Goal: Information Seeking & Learning: Find specific fact

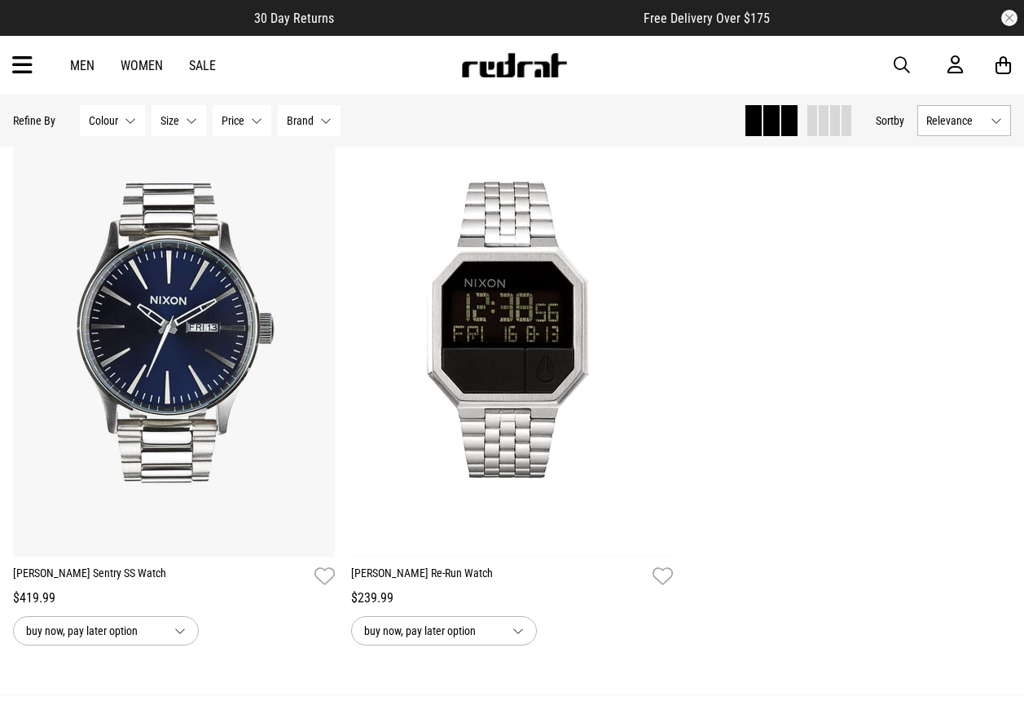
scroll to position [1893, 0]
click at [897, 69] on span "button" at bounding box center [902, 65] width 16 height 20
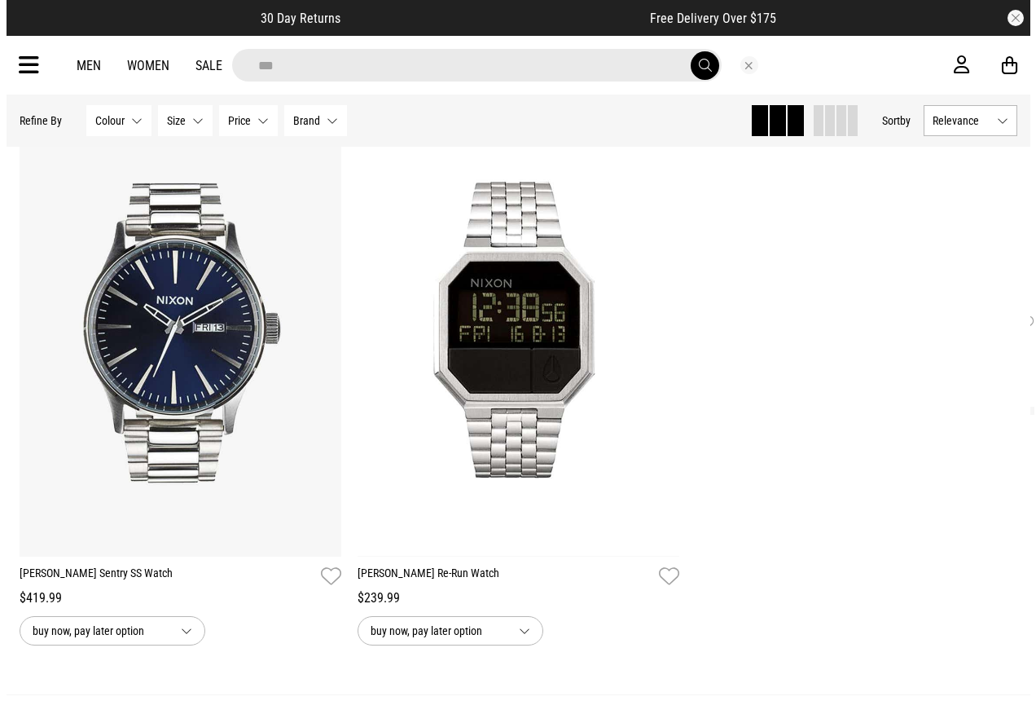
scroll to position [1910, 0]
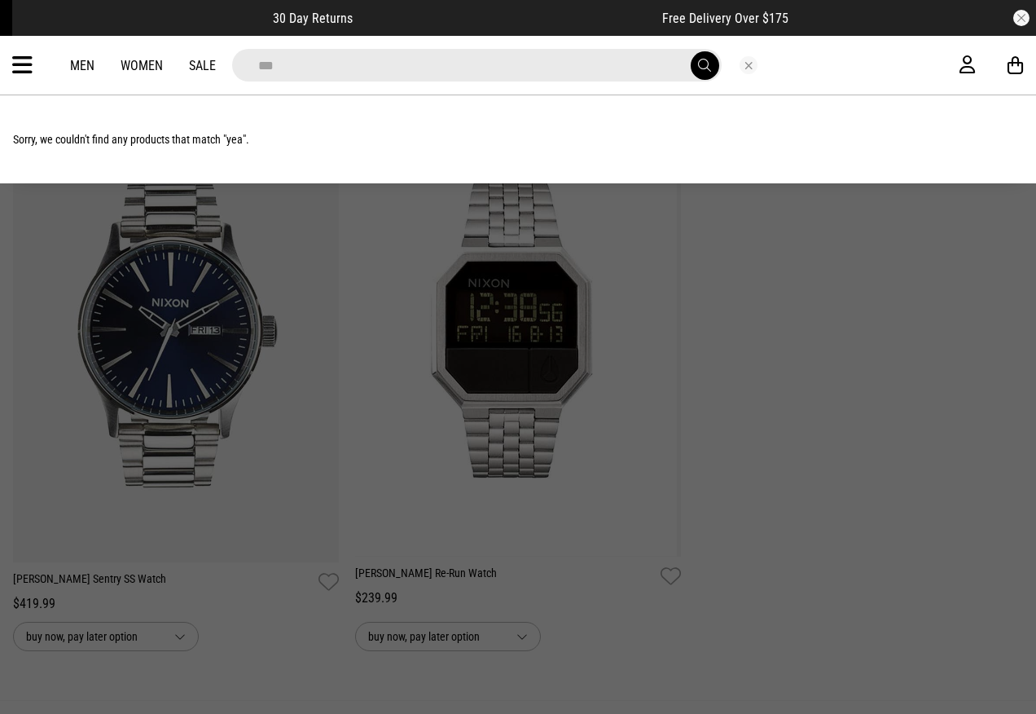
type input "***"
click at [691, 51] on button "submit" at bounding box center [705, 65] width 29 height 29
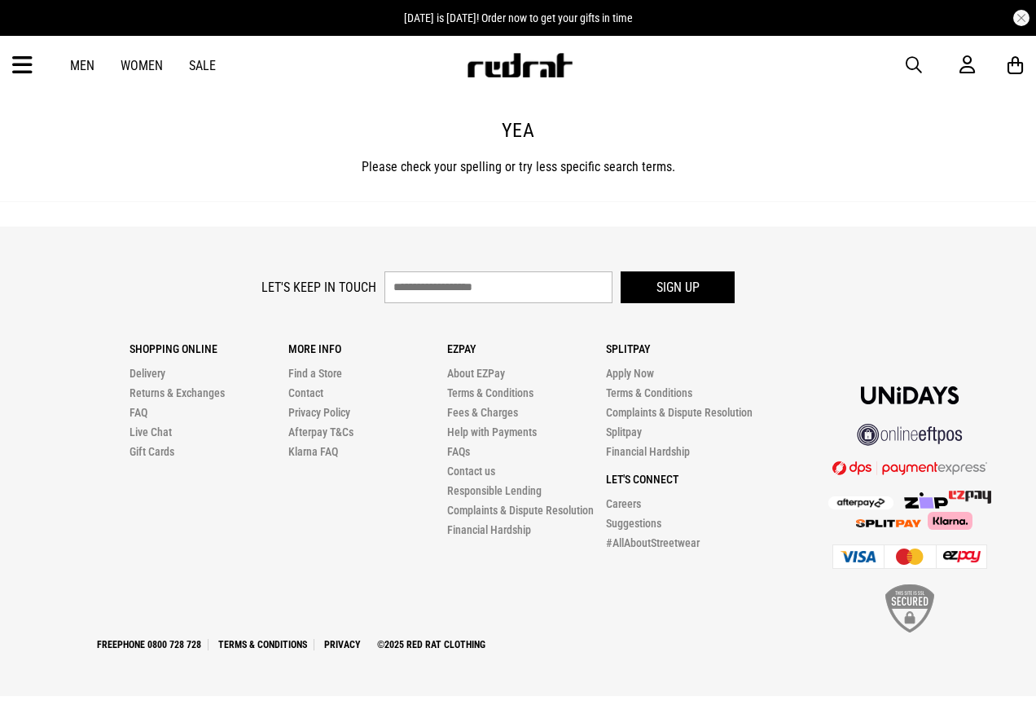
drag, startPoint x: 0, startPoint y: 0, endPoint x: 896, endPoint y: 72, distance: 898.8
click at [915, 68] on span "button" at bounding box center [914, 65] width 16 height 20
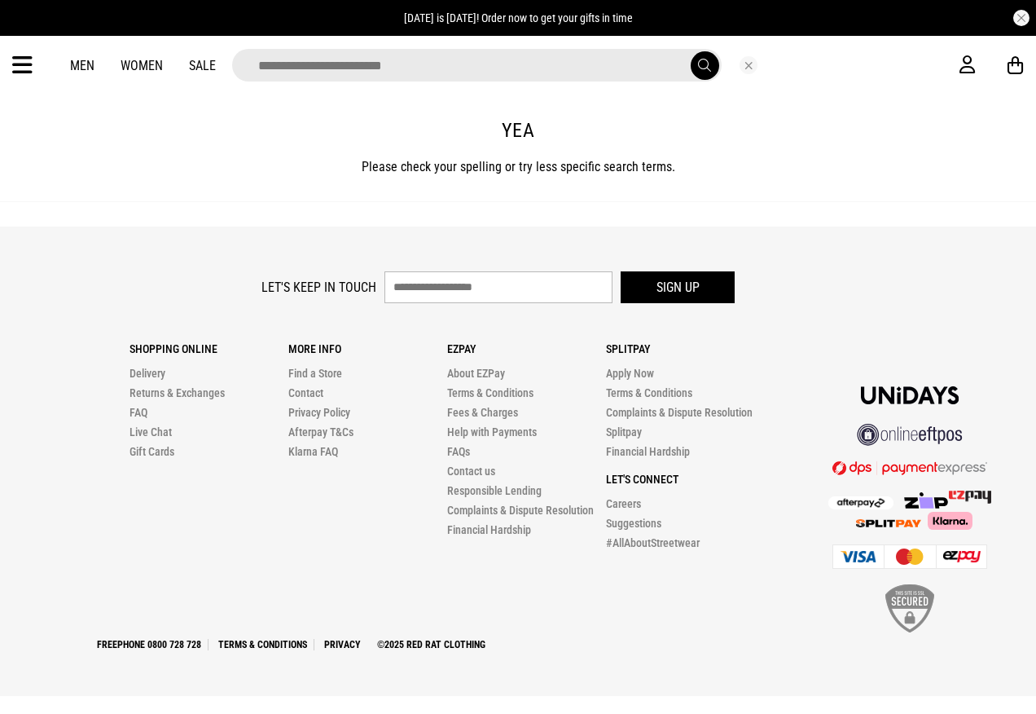
click at [595, 76] on input "search" at bounding box center [477, 65] width 490 height 33
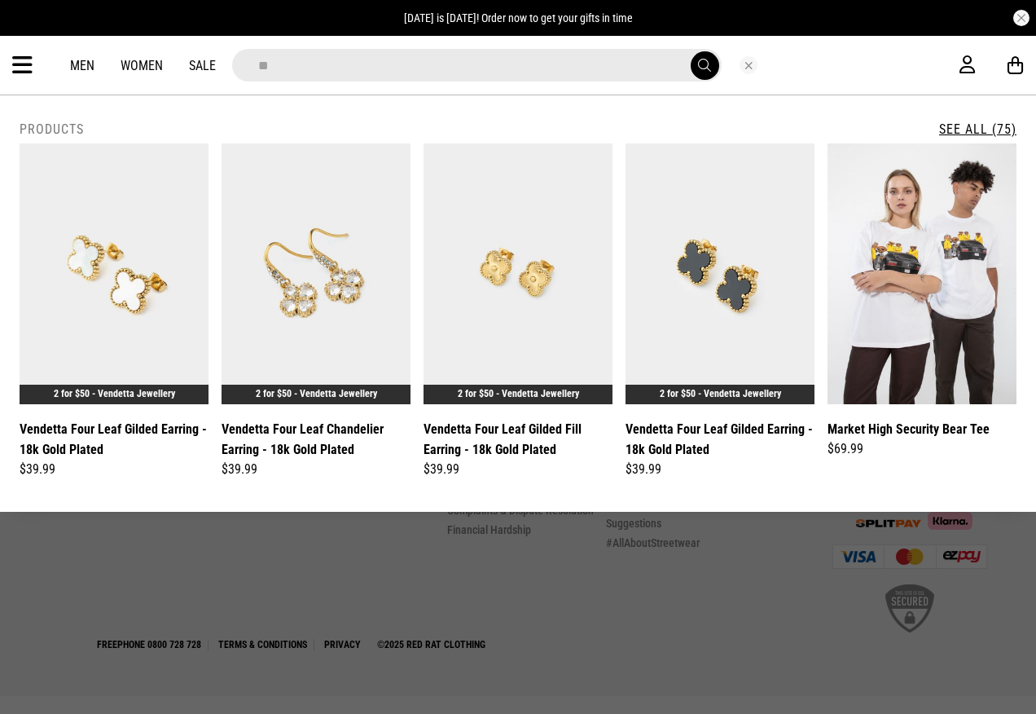
type input "*"
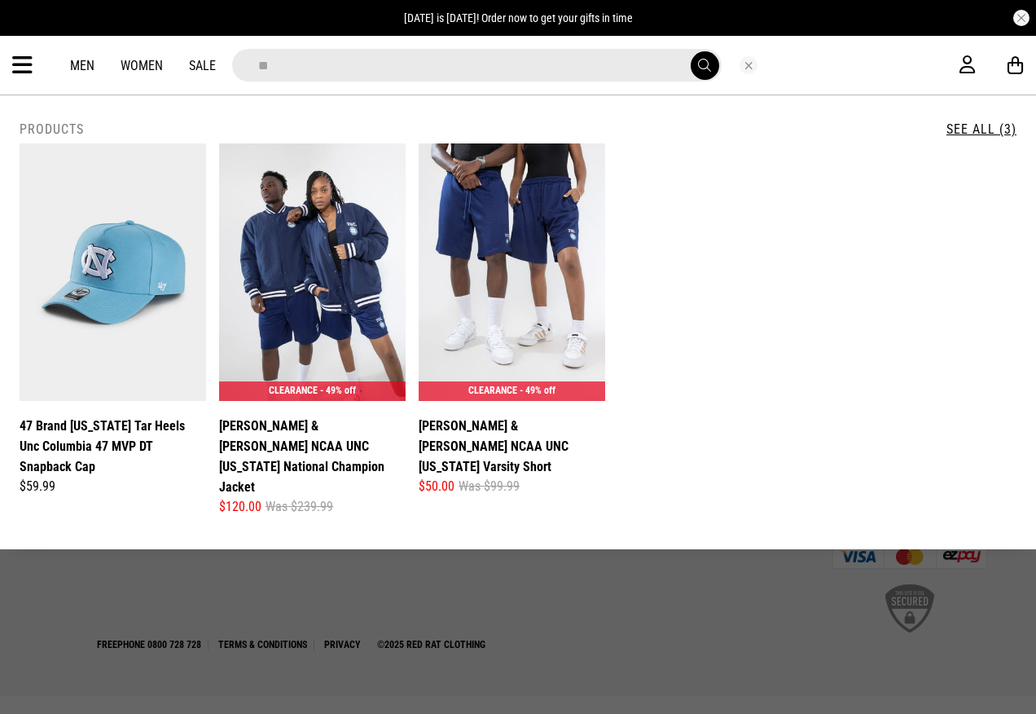
type input "*"
type input "*****"
